Goal: Obtain resource: Obtain resource

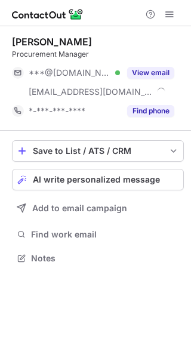
scroll to position [249, 191]
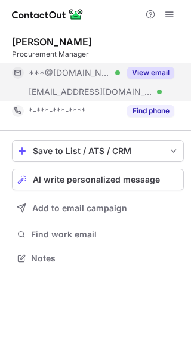
click at [152, 69] on button "View email" at bounding box center [150, 73] width 47 height 12
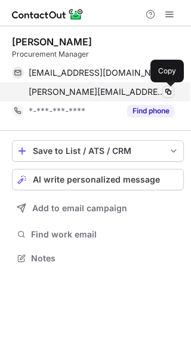
click at [167, 92] on span at bounding box center [168, 92] width 10 height 10
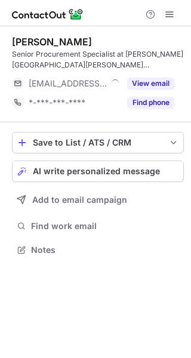
scroll to position [241, 191]
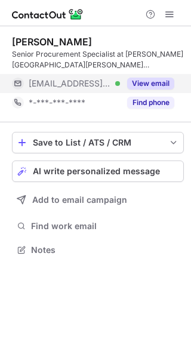
click at [150, 83] on button "View email" at bounding box center [150, 84] width 47 height 12
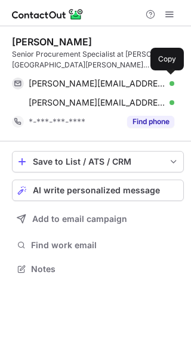
scroll to position [260, 191]
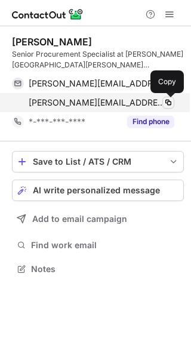
click at [168, 103] on span at bounding box center [168, 103] width 10 height 10
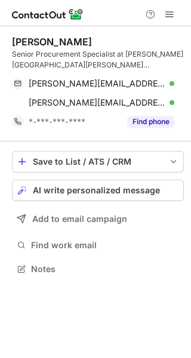
scroll to position [260, 191]
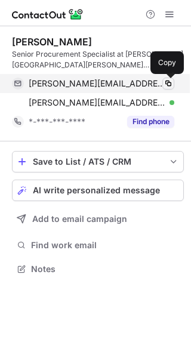
click at [169, 79] on span at bounding box center [168, 84] width 10 height 10
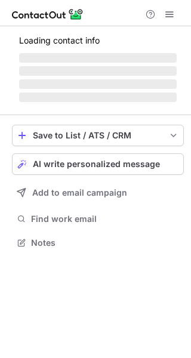
scroll to position [260, 191]
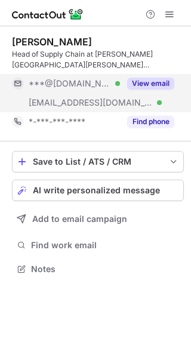
click at [163, 83] on button "View email" at bounding box center [150, 84] width 47 height 12
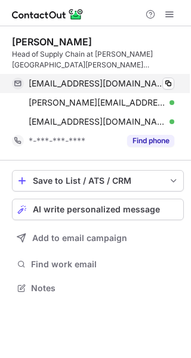
scroll to position [279, 191]
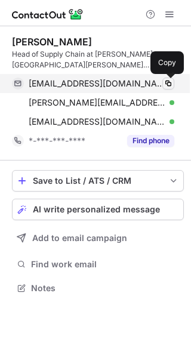
click at [171, 85] on span at bounding box center [168, 84] width 10 height 10
